Goal: Navigation & Orientation: Find specific page/section

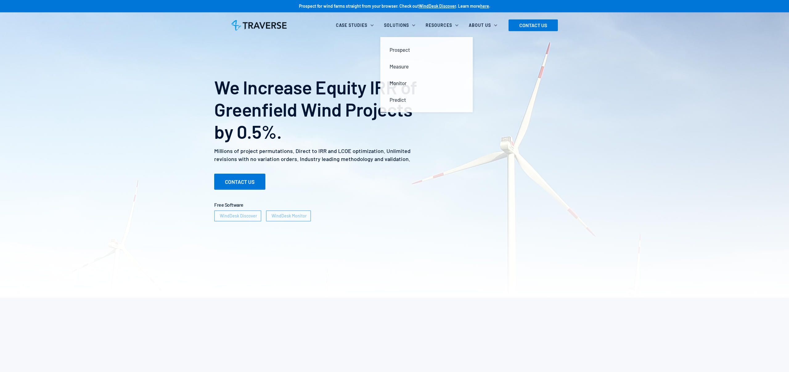
click at [407, 25] on div "Solutions" at bounding box center [396, 25] width 25 height 6
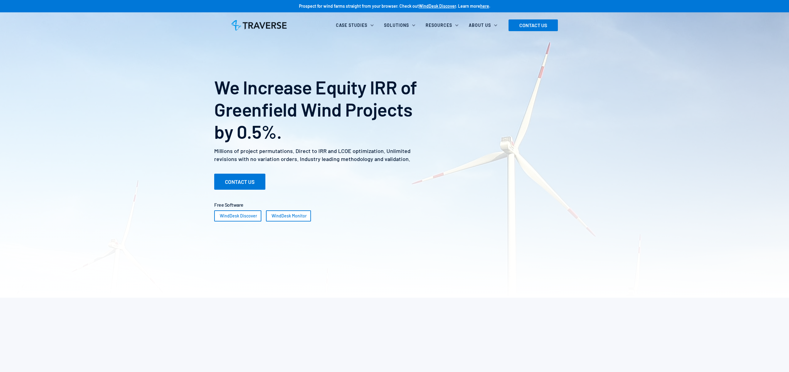
click at [407, 25] on div "Solutions" at bounding box center [396, 25] width 25 height 6
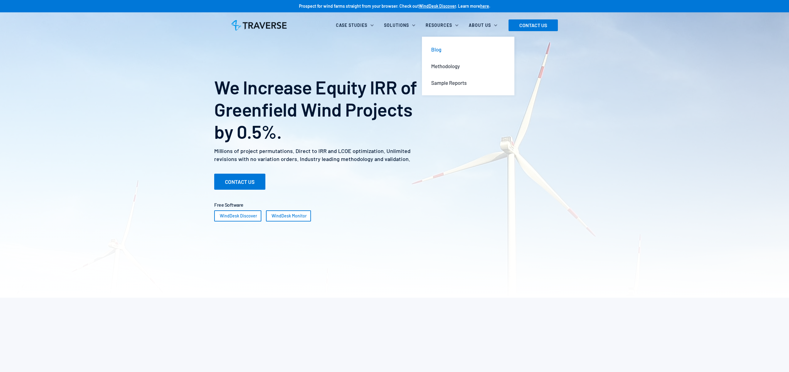
click at [442, 48] on div "Blog" at bounding box center [436, 49] width 10 height 7
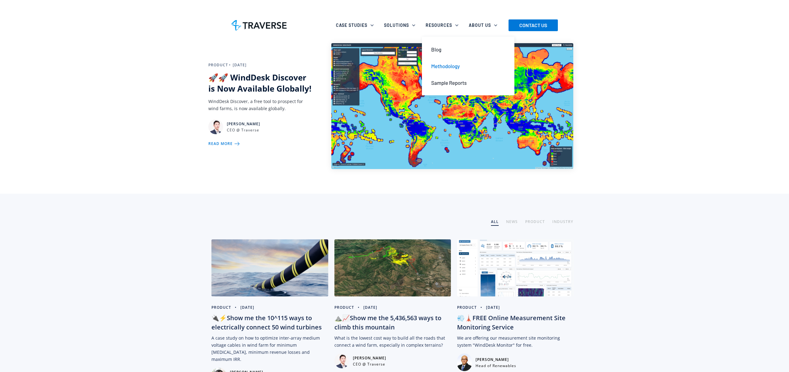
click at [450, 66] on div "Methodology" at bounding box center [445, 66] width 29 height 7
